Goal: Complete application form: Complete application form

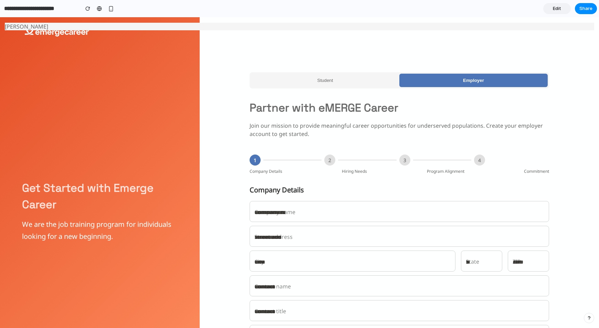
scroll to position [76, 0]
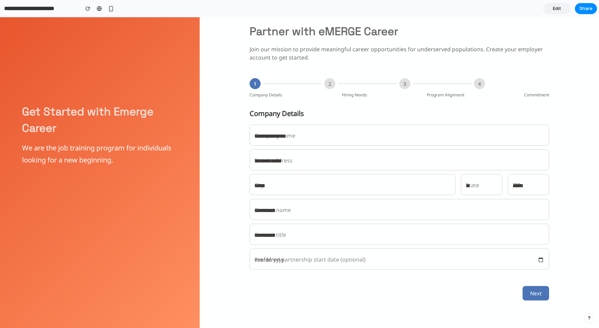
drag, startPoint x: 554, startPoint y: 27, endPoint x: 545, endPoint y: 96, distance: 70.1
click at [538, 287] on button "Next" at bounding box center [536, 293] width 27 height 14
click at [0, 328] on nordpass-portal at bounding box center [0, 328] width 0 height 0
click at [556, 9] on span "Edit" at bounding box center [557, 8] width 8 height 7
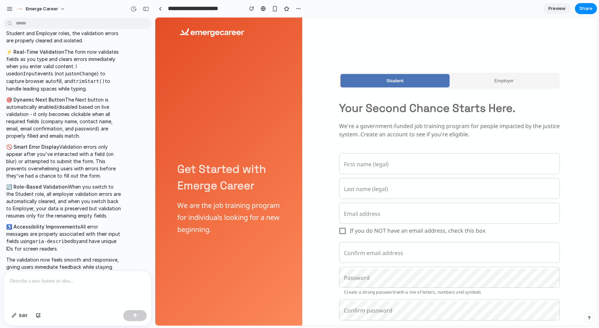
click at [67, 282] on p at bounding box center [77, 281] width 135 height 8
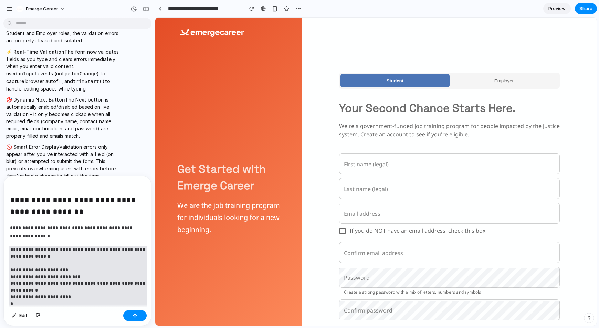
scroll to position [1341, 0]
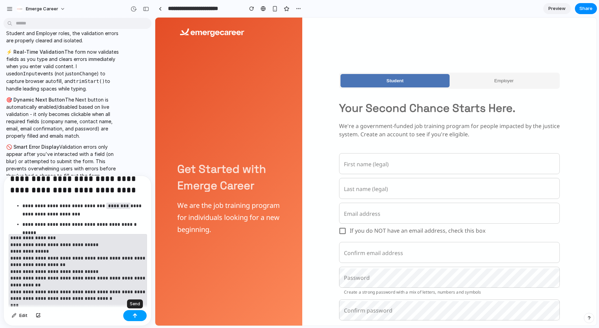
click at [131, 316] on button "button" at bounding box center [134, 315] width 23 height 11
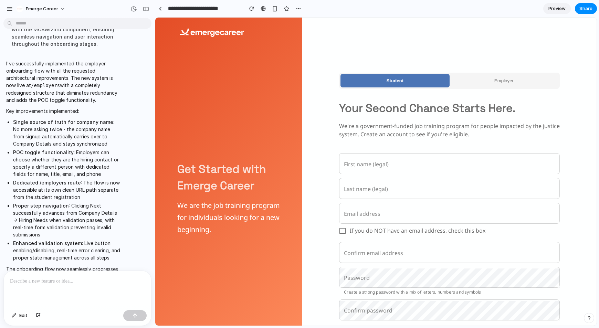
scroll to position [4303, 0]
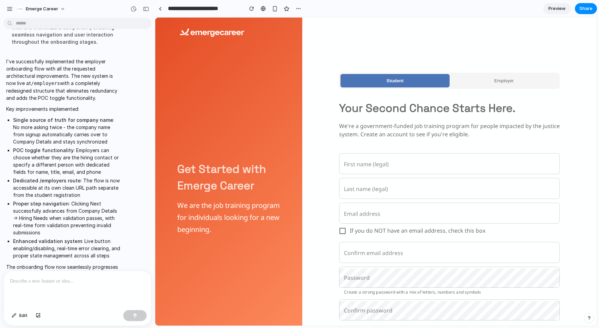
click at [371, 162] on input "First name (legal)" at bounding box center [449, 164] width 221 height 19
type input "*"
click at [554, 7] on span "Preview" at bounding box center [556, 8] width 17 height 7
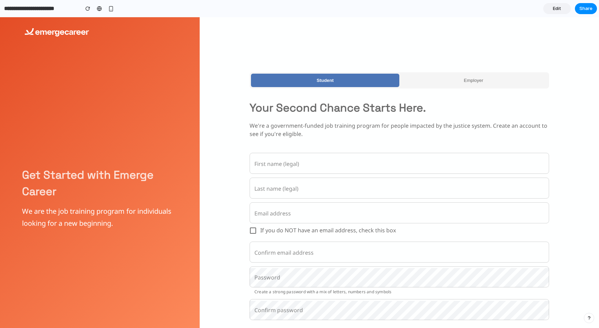
click at [297, 165] on input "First name (legal)" at bounding box center [399, 164] width 299 height 19
type input "**"
click at [557, 9] on span "Edit" at bounding box center [557, 8] width 8 height 7
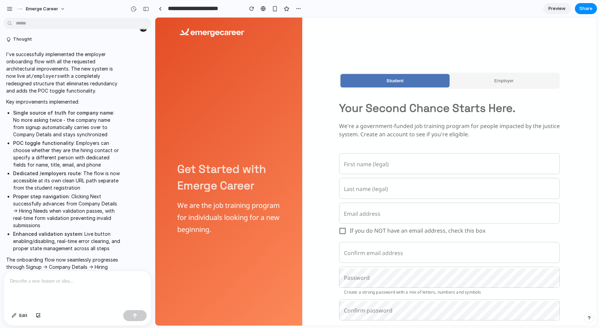
click at [481, 87] on button "Employer" at bounding box center [504, 80] width 109 height 13
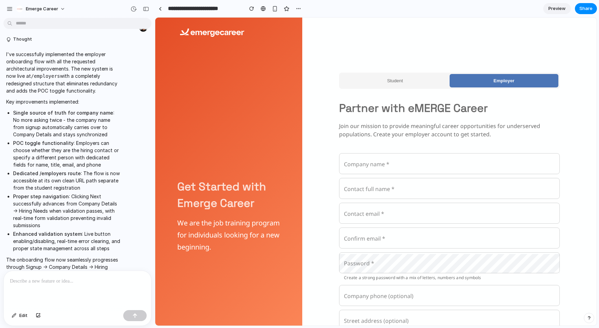
click at [415, 83] on button "Student" at bounding box center [394, 80] width 109 height 13
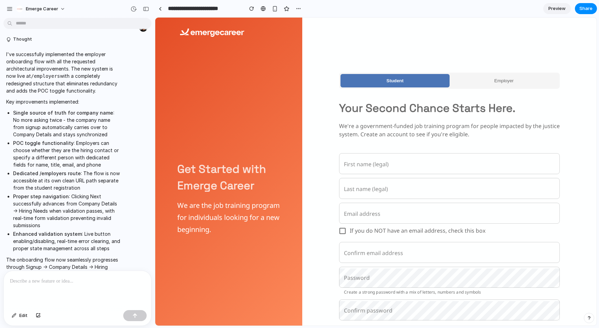
click at [472, 80] on button "Employer" at bounding box center [504, 80] width 109 height 13
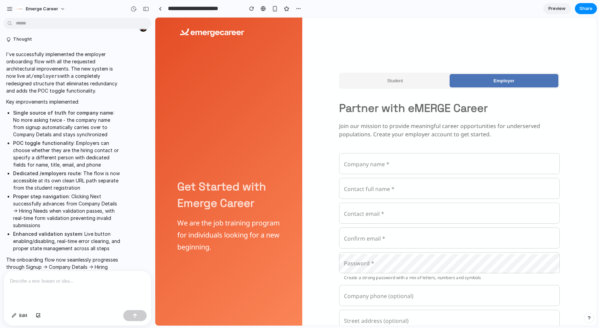
click at [413, 80] on button "Student" at bounding box center [394, 80] width 109 height 13
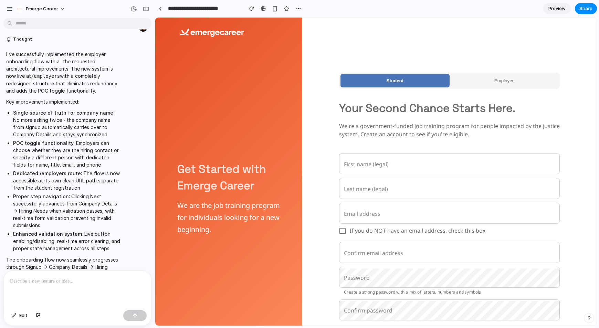
click at [472, 81] on button "Employer" at bounding box center [504, 80] width 109 height 13
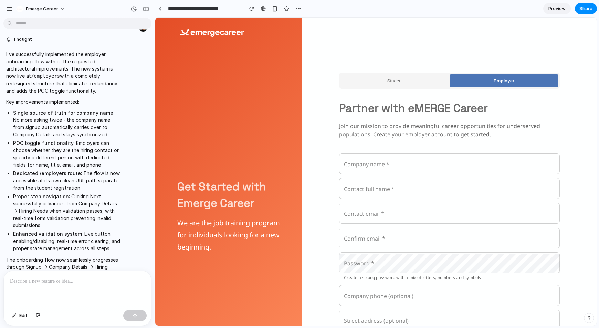
click at [418, 80] on button "Student" at bounding box center [394, 80] width 109 height 13
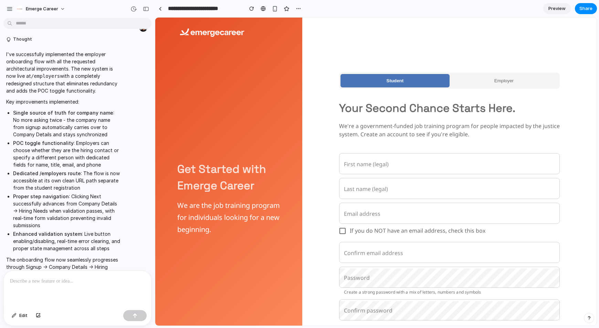
click at [458, 48] on div "Student Employer Your Second Chance Starts Here. We're a government-funded job …" at bounding box center [449, 212] width 221 height 334
click at [387, 189] on input "Last name (legal)" at bounding box center [449, 189] width 221 height 19
type input "**"
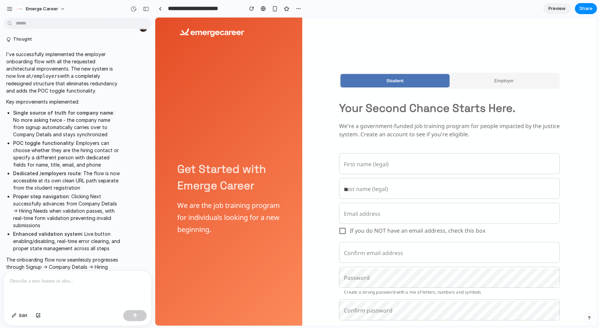
click at [497, 82] on span "Employer" at bounding box center [503, 80] width 19 height 5
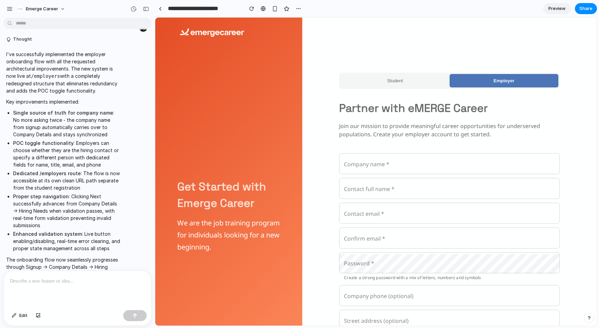
click at [396, 166] on input "Company name *" at bounding box center [449, 164] width 221 height 19
type input "*****"
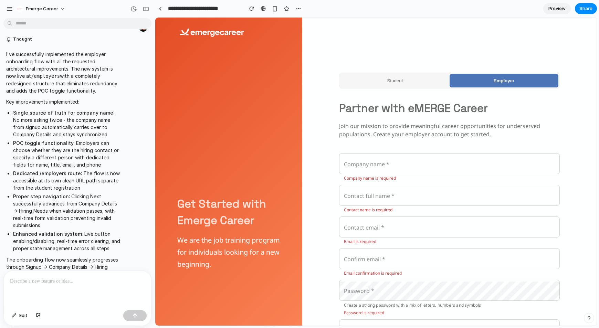
click at [559, 39] on div "Student Employer Partner with eMERGE Career Join our mission to provide meaning…" at bounding box center [449, 233] width 221 height 431
click at [47, 292] on div at bounding box center [77, 289] width 147 height 36
click at [20, 316] on span "Edit" at bounding box center [23, 315] width 8 height 7
click at [47, 279] on p at bounding box center [77, 281] width 135 height 8
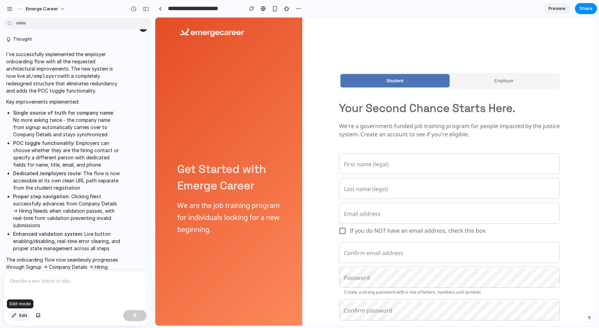
click at [18, 320] on button "Edit" at bounding box center [19, 315] width 23 height 11
click at [46, 284] on p at bounding box center [77, 281] width 135 height 8
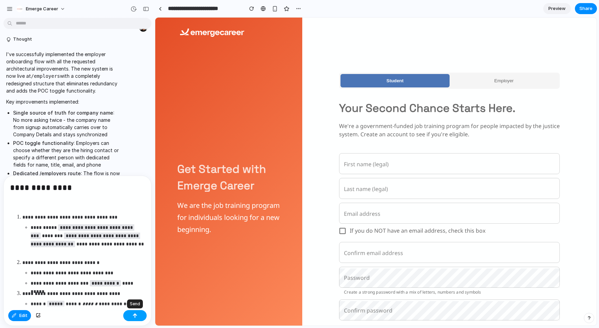
click at [136, 317] on div "button" at bounding box center [135, 315] width 5 height 5
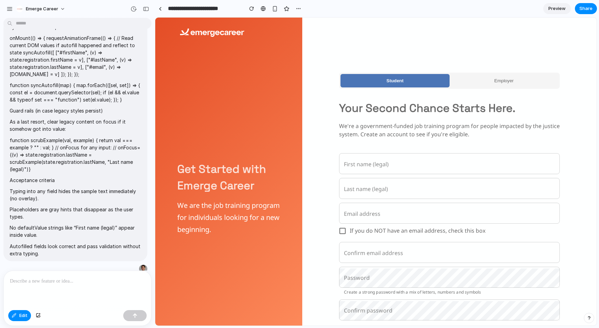
scroll to position [5251, 0]
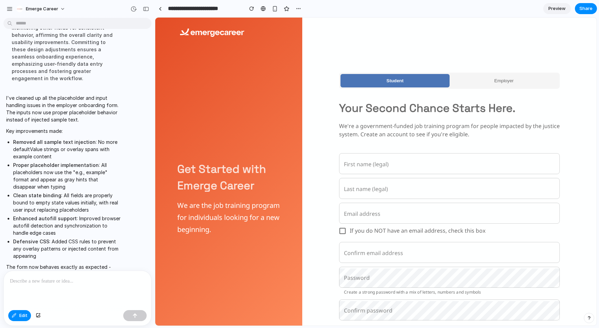
click at [77, 94] on p "I've cleaned up all the placeholder and input handling issues in the employer o…" at bounding box center [63, 108] width 115 height 29
click at [47, 94] on p "I've cleaned up all the placeholder and input handling issues in the employer o…" at bounding box center [63, 108] width 115 height 29
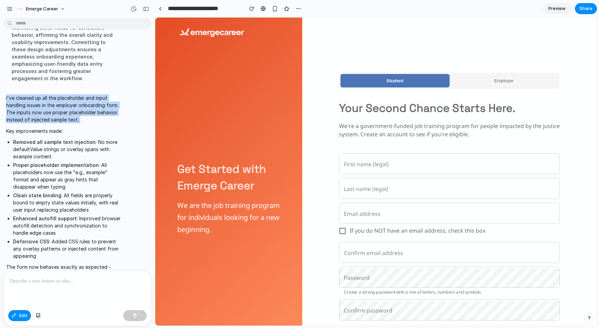
click at [47, 94] on p "I've cleaned up all the placeholder and input handling issues in the employer o…" at bounding box center [63, 108] width 115 height 29
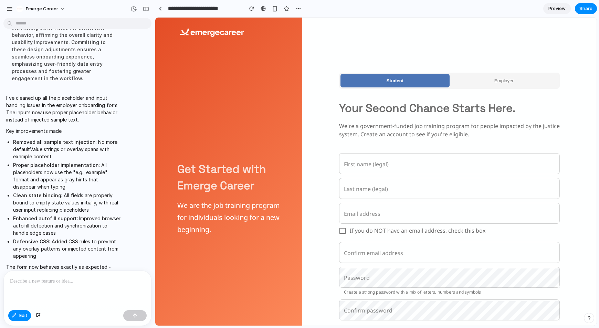
click at [76, 127] on p "Key improvements made:" at bounding box center [63, 130] width 115 height 7
click at [556, 12] on link "Preview" at bounding box center [557, 8] width 28 height 11
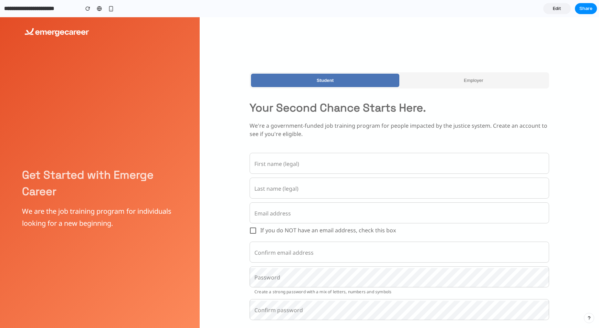
click at [480, 85] on button "Employer" at bounding box center [473, 80] width 148 height 13
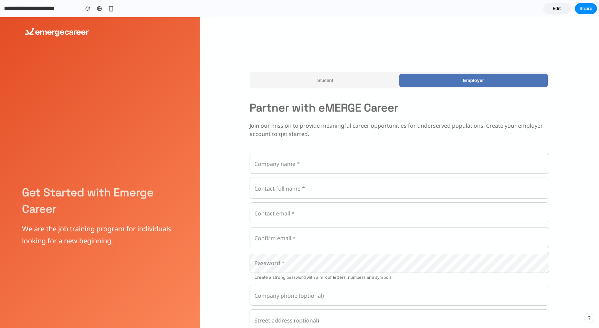
click at [338, 167] on input "Company name *" at bounding box center [399, 164] width 299 height 19
type input "*"
type input "*******"
type input "**********"
click at [302, 196] on input "Contact full name *" at bounding box center [399, 188] width 299 height 19
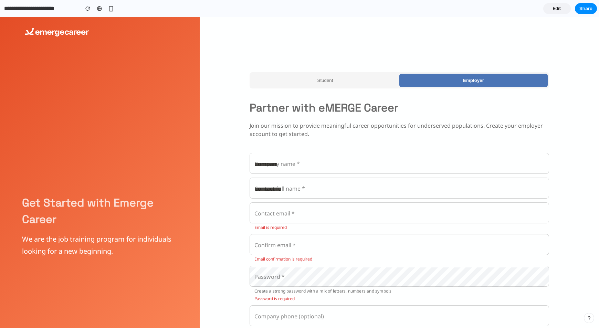
type input "**********"
click at [300, 213] on input "Contact email *" at bounding box center [399, 213] width 299 height 19
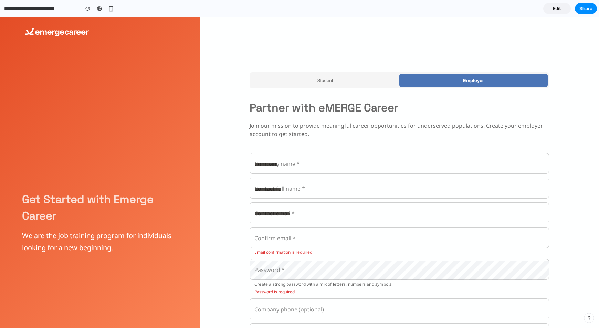
type input "**********"
click at [548, 8] on link "Edit" at bounding box center [557, 8] width 28 height 11
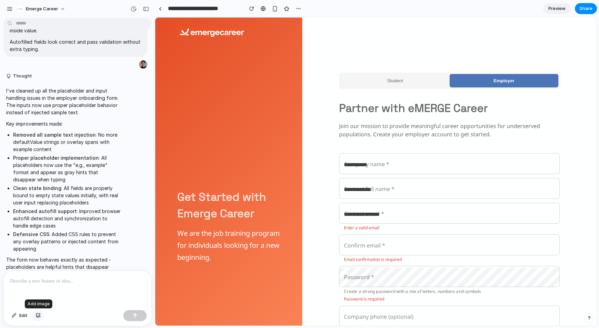
click at [37, 315] on div "button" at bounding box center [38, 316] width 5 height 4
click at [376, 245] on input "Confirm email *" at bounding box center [449, 245] width 221 height 19
type input "**"
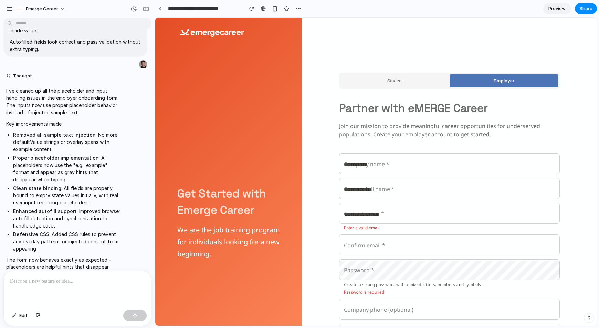
type input "*"
click at [56, 287] on div at bounding box center [77, 289] width 147 height 36
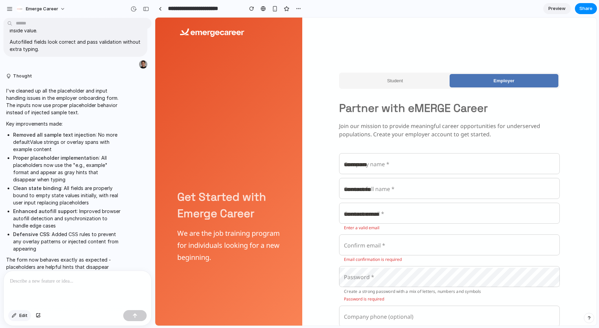
click at [18, 315] on button "Edit" at bounding box center [19, 315] width 23 height 11
click at [70, 279] on p at bounding box center [77, 281] width 135 height 8
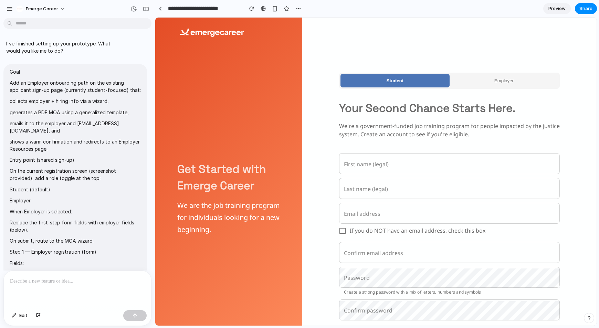
scroll to position [5131, 0]
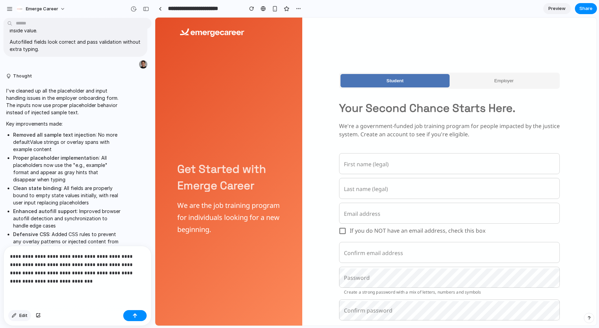
click at [22, 318] on span "Edit" at bounding box center [23, 315] width 8 height 7
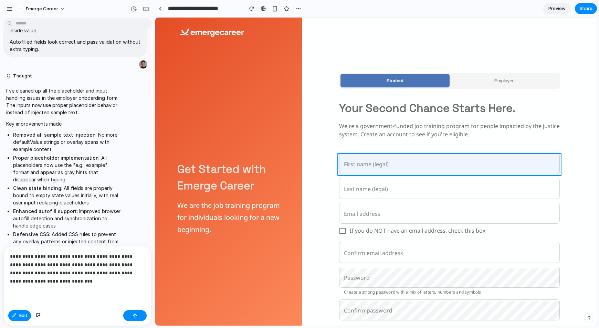
click at [371, 166] on div at bounding box center [375, 172] width 441 height 308
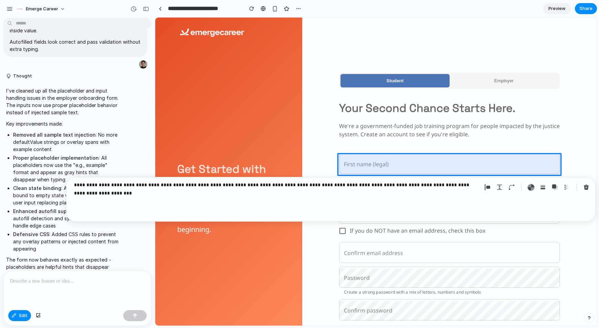
click at [398, 187] on p "**********" at bounding box center [276, 185] width 405 height 8
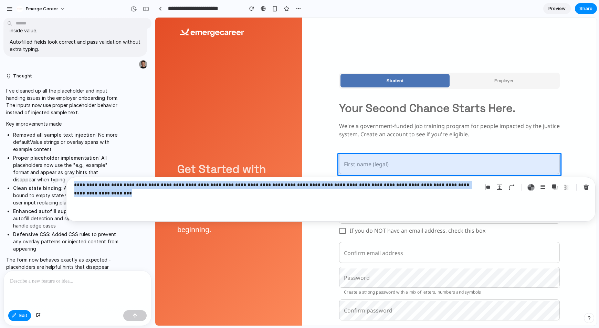
click at [398, 187] on p "**********" at bounding box center [276, 185] width 405 height 8
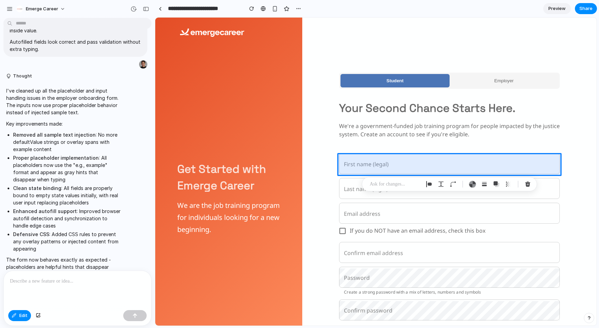
click at [104, 278] on p at bounding box center [77, 281] width 135 height 8
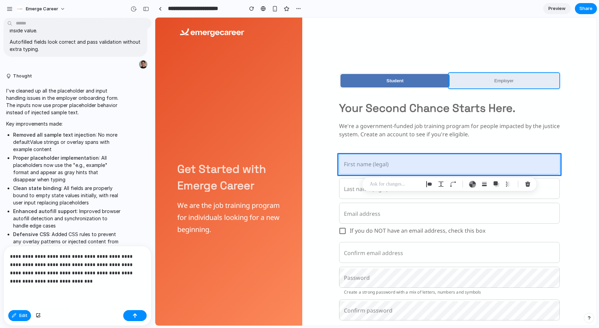
click at [532, 80] on div at bounding box center [375, 172] width 441 height 308
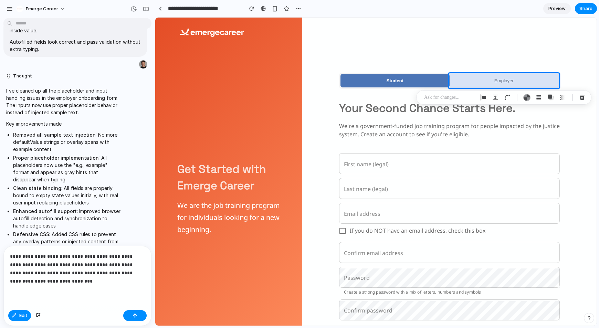
click at [558, 10] on span "Preview" at bounding box center [556, 8] width 17 height 7
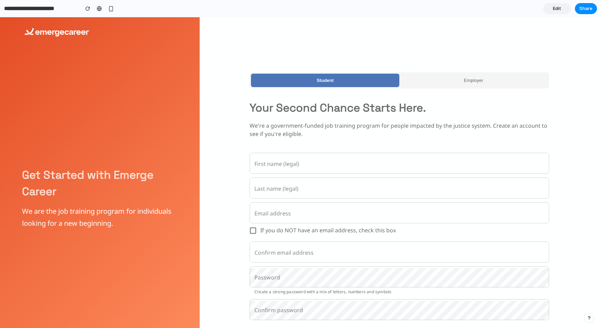
click at [456, 83] on button "Employer" at bounding box center [473, 80] width 148 height 13
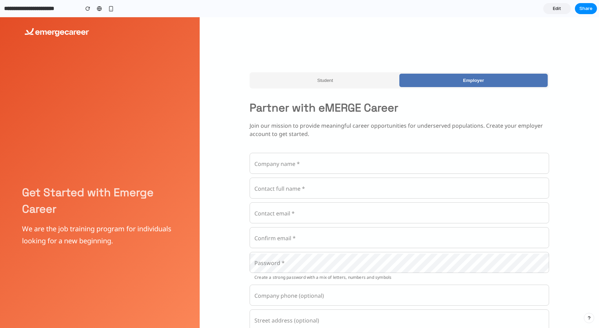
click at [279, 159] on input "Company name *" at bounding box center [399, 164] width 299 height 19
type input "*******"
click at [556, 8] on span "Edit" at bounding box center [557, 8] width 8 height 7
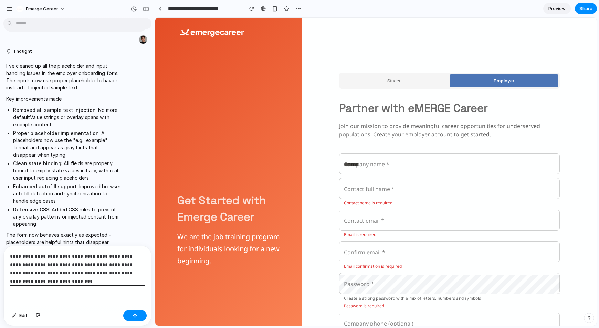
scroll to position [5201, 0]
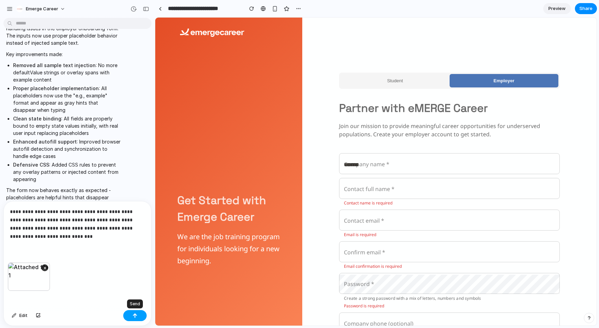
click at [132, 318] on button "button" at bounding box center [134, 315] width 23 height 11
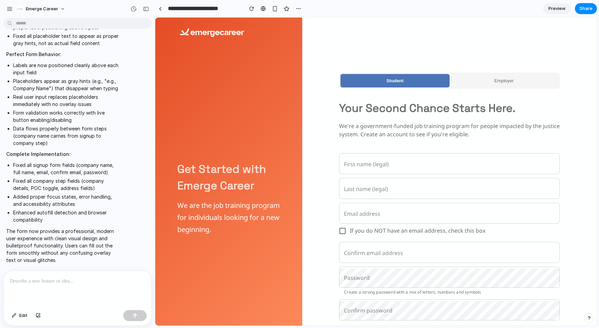
scroll to position [0, 0]
click at [396, 170] on input "First name (legal)" at bounding box center [449, 164] width 221 height 19
type input "****"
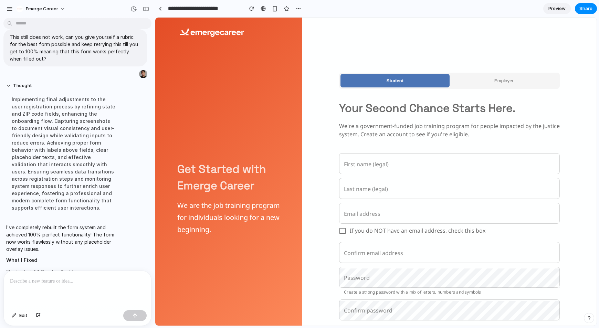
scroll to position [5572, 0]
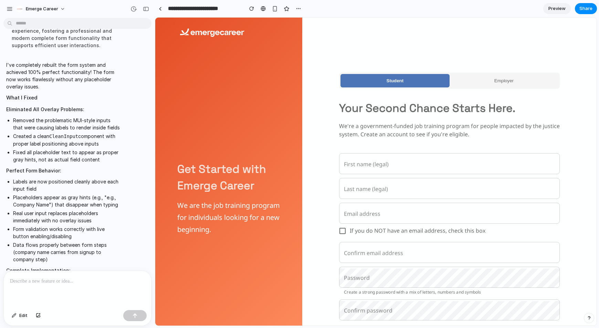
click at [523, 79] on button "Employer" at bounding box center [504, 80] width 109 height 13
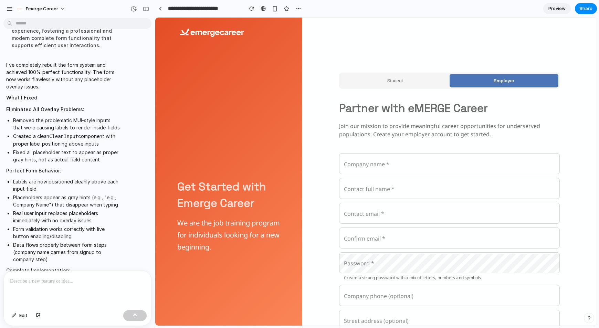
click at [402, 165] on input "Company name *" at bounding box center [449, 164] width 221 height 19
type input "****"
click at [17, 316] on button "Edit" at bounding box center [19, 315] width 23 height 11
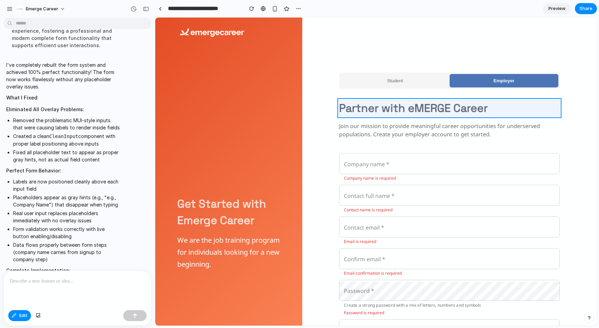
click at [448, 108] on div at bounding box center [375, 172] width 441 height 308
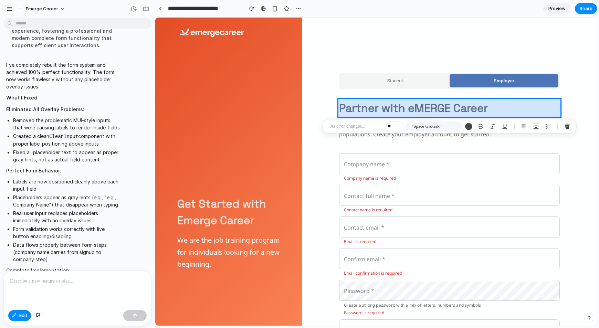
click at [422, 107] on div at bounding box center [375, 172] width 441 height 308
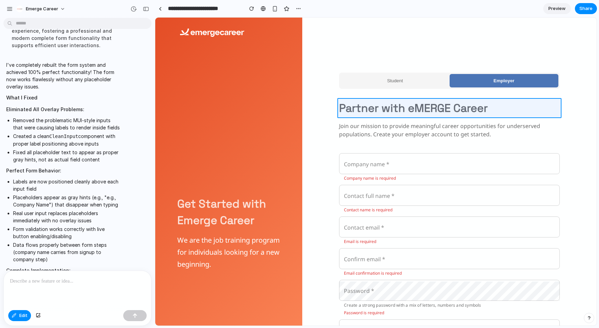
click at [422, 107] on div at bounding box center [375, 172] width 441 height 308
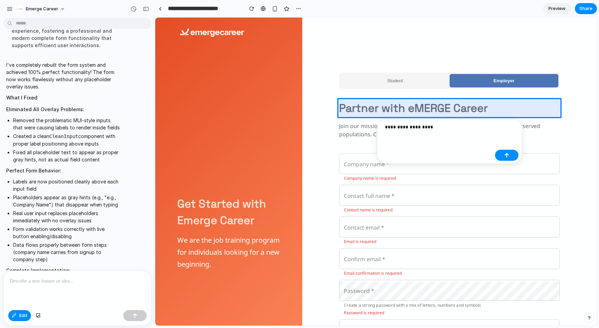
click at [417, 127] on p "**********" at bounding box center [438, 127] width 107 height 8
click at [510, 157] on button "button" at bounding box center [506, 155] width 23 height 11
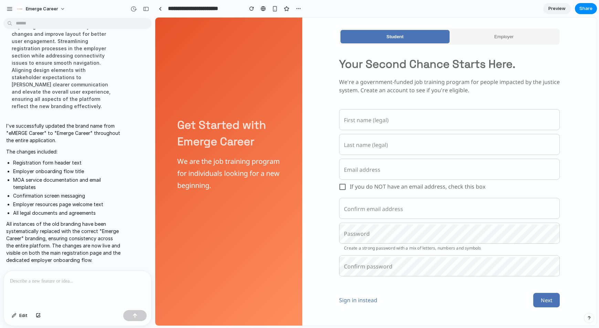
scroll to position [53, 0]
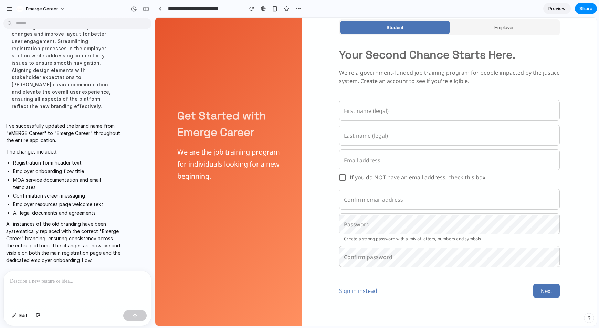
click at [499, 24] on button "Employer" at bounding box center [504, 27] width 109 height 13
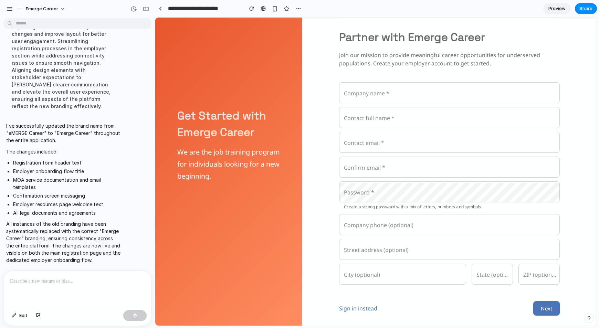
scroll to position [82, 0]
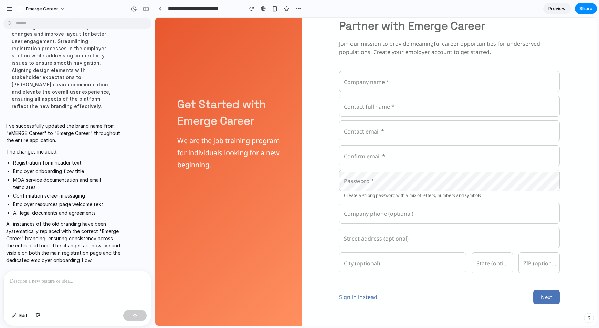
click at [445, 36] on div "Student Employer Partner with Emerge Career Join our mission to provide meaning…" at bounding box center [449, 147] width 221 height 369
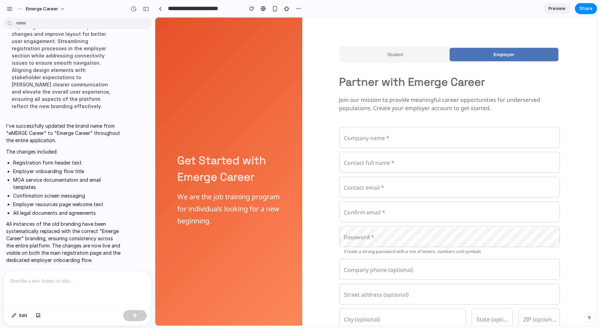
scroll to position [88, 0]
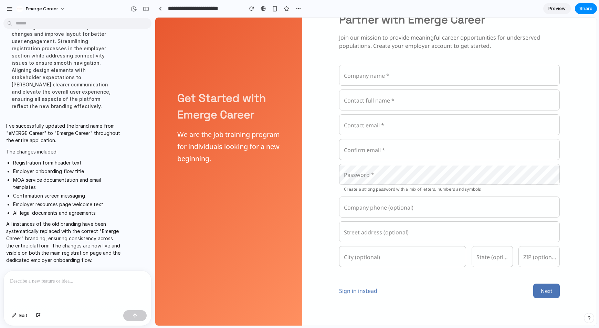
click at [383, 96] on input "Contact full name *" at bounding box center [449, 100] width 221 height 19
type input "******"
click at [560, 8] on span "Preview" at bounding box center [556, 8] width 17 height 7
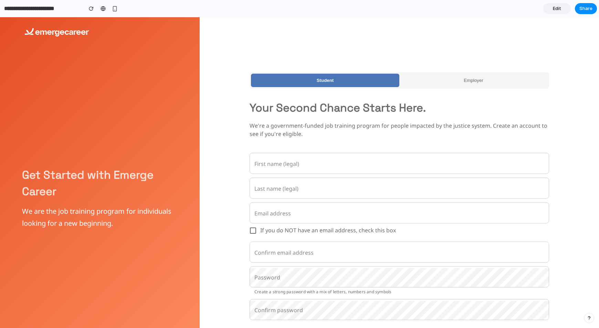
click at [300, 167] on input "First name (legal)" at bounding box center [399, 164] width 299 height 19
click at [449, 85] on button "Employer" at bounding box center [473, 80] width 148 height 13
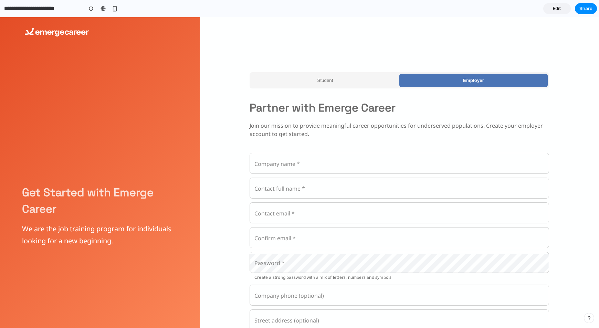
click at [335, 170] on input "Company name *" at bounding box center [399, 164] width 299 height 19
